Goal: Navigation & Orientation: Find specific page/section

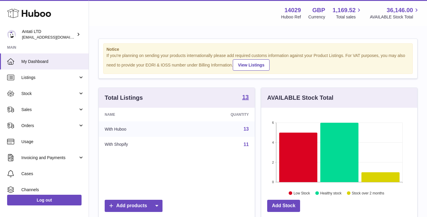
scroll to position [92, 156]
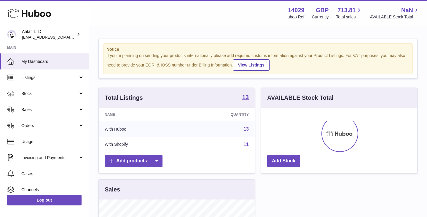
scroll to position [92, 156]
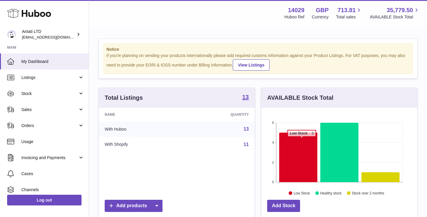
click at [301, 139] on icon at bounding box center [298, 156] width 38 height 49
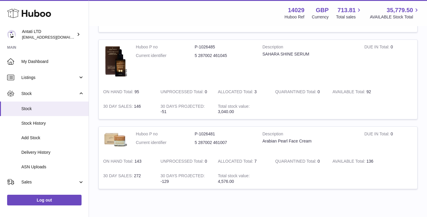
scroll to position [365, 0]
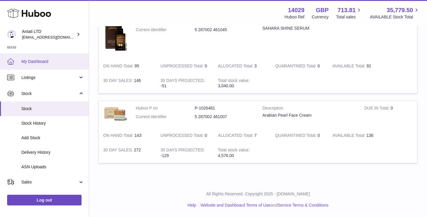
click at [53, 60] on span "My Dashboard" at bounding box center [52, 62] width 63 height 6
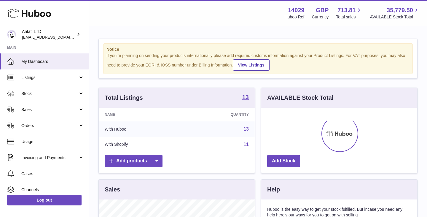
scroll to position [92, 156]
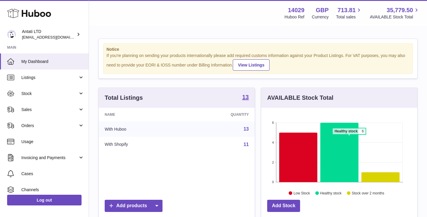
click at [348, 137] on icon at bounding box center [339, 151] width 38 height 59
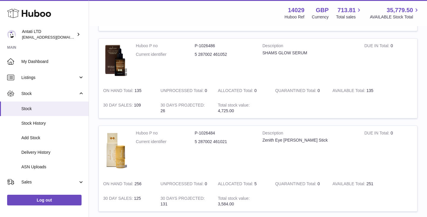
scroll to position [412, 0]
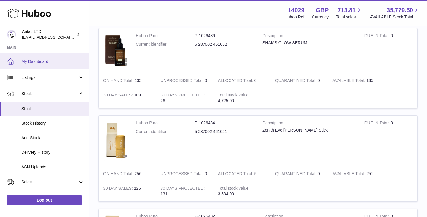
click at [63, 63] on span "My Dashboard" at bounding box center [52, 62] width 63 height 6
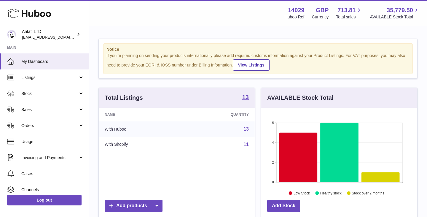
scroll to position [92, 156]
click at [286, 148] on icon at bounding box center [298, 156] width 38 height 49
